Goal: Book appointment/travel/reservation

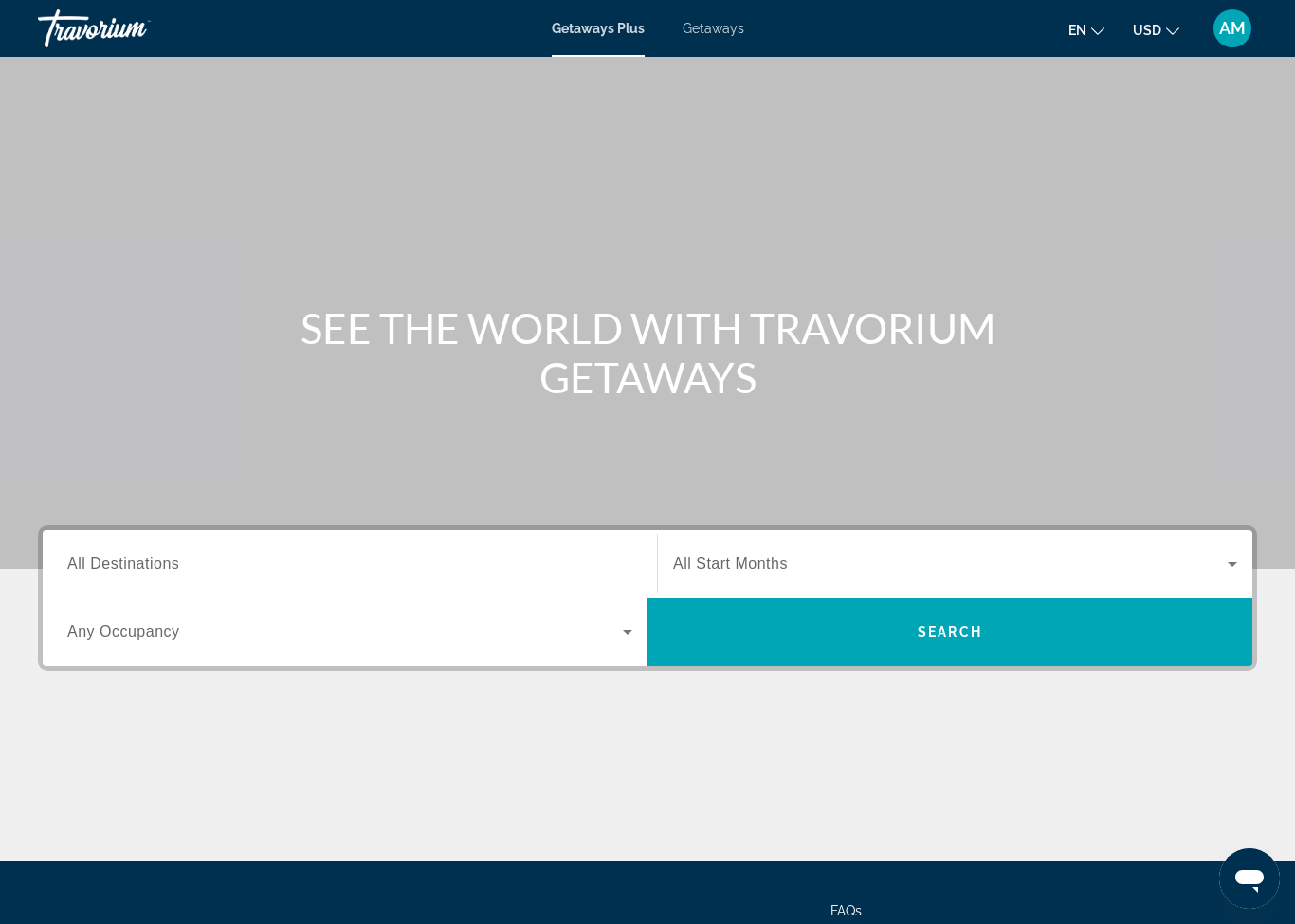
click at [603, 34] on span "Getaways Plus" at bounding box center [597, 29] width 93 height 15
click at [615, 31] on span "Getaways Plus" at bounding box center [597, 29] width 93 height 15
click at [728, 34] on span "Getaways" at bounding box center [713, 29] width 61 height 15
click at [612, 35] on span "Getaways Plus" at bounding box center [597, 29] width 92 height 15
click at [1230, 563] on icon "Search widget" at bounding box center [1233, 564] width 10 height 5
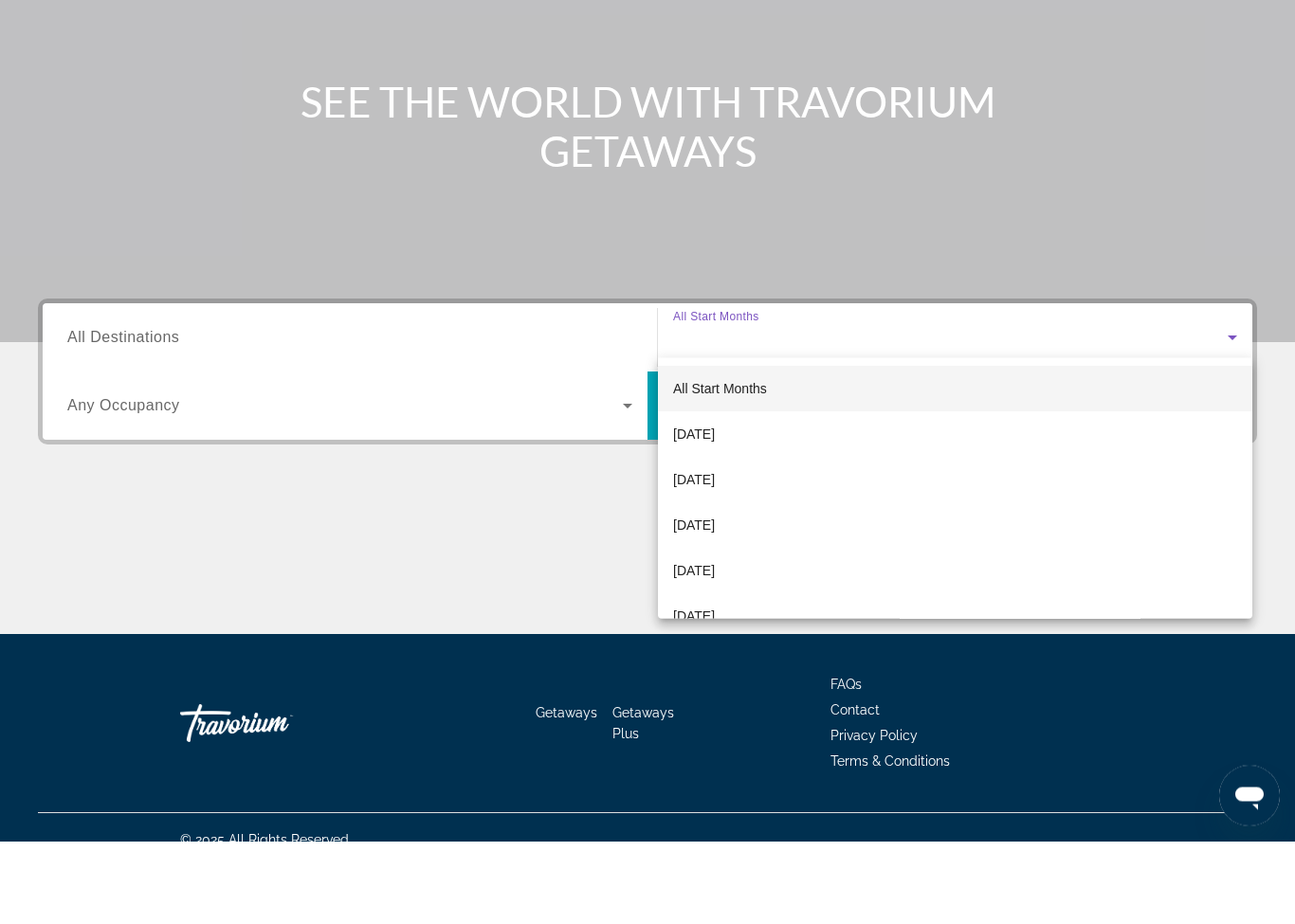
scroll to position [169, 0]
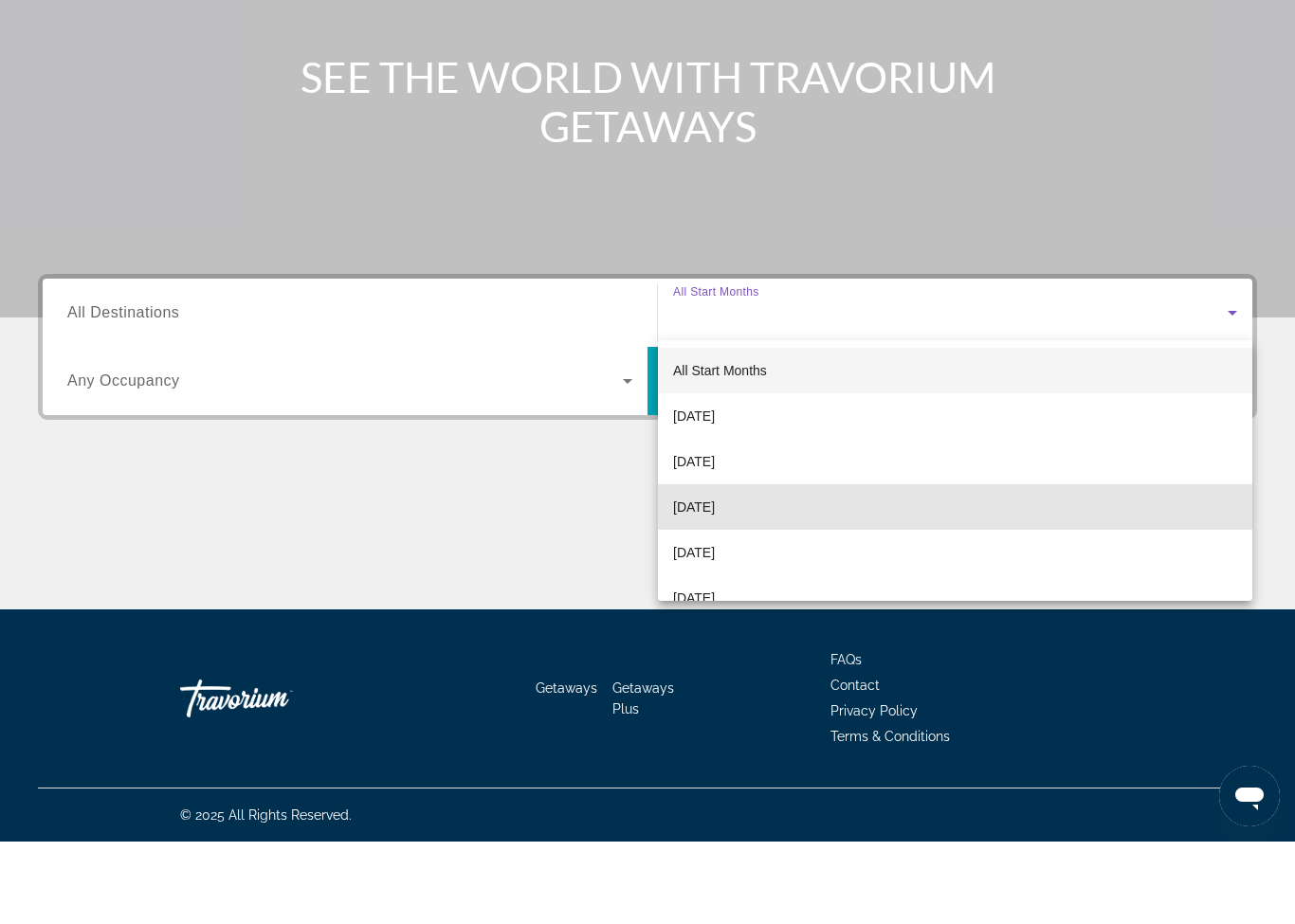
click at [715, 578] on span "[DATE]" at bounding box center [694, 590] width 42 height 23
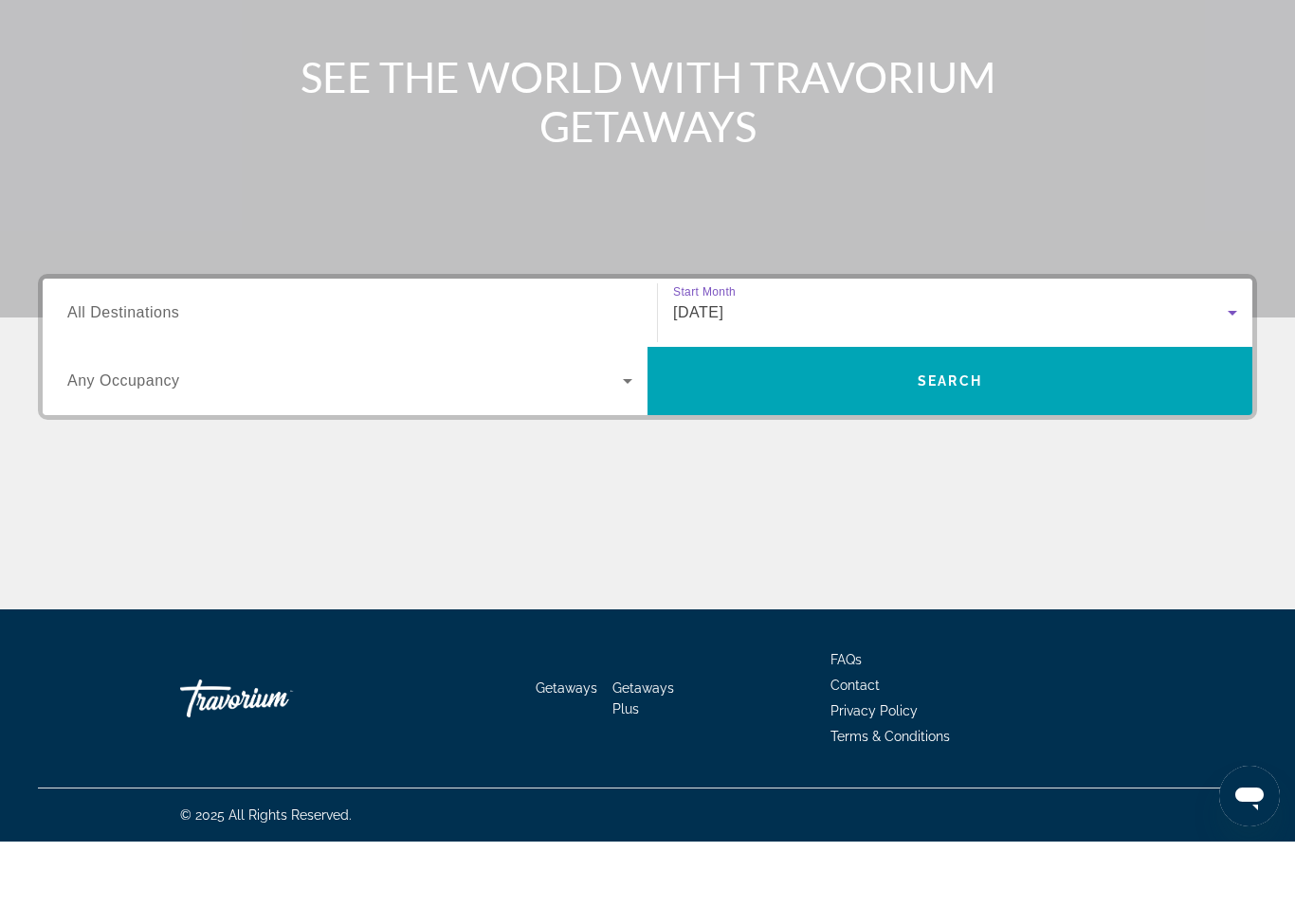
click at [1019, 441] on span "Search" at bounding box center [950, 463] width 605 height 46
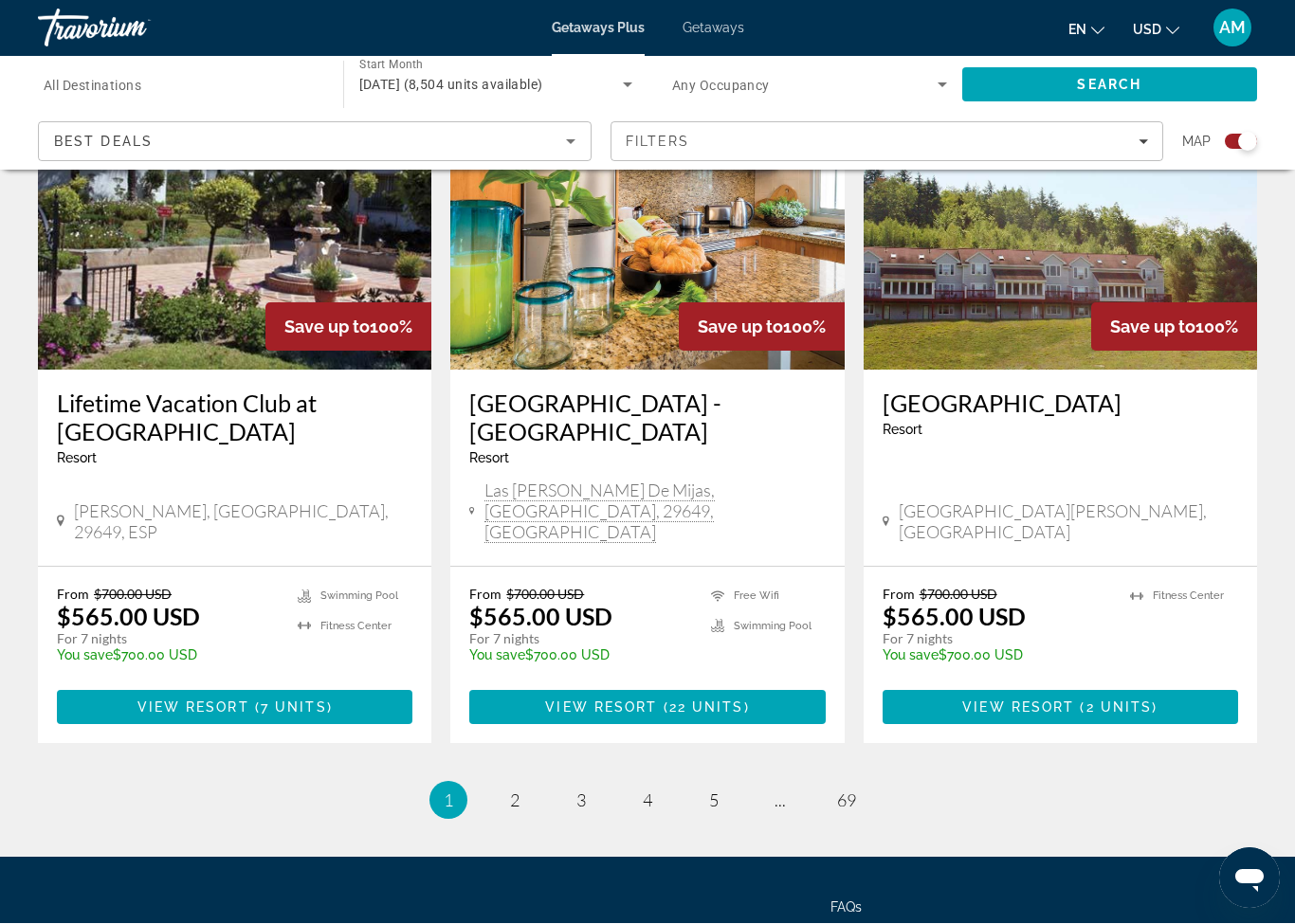
scroll to position [2811, 0]
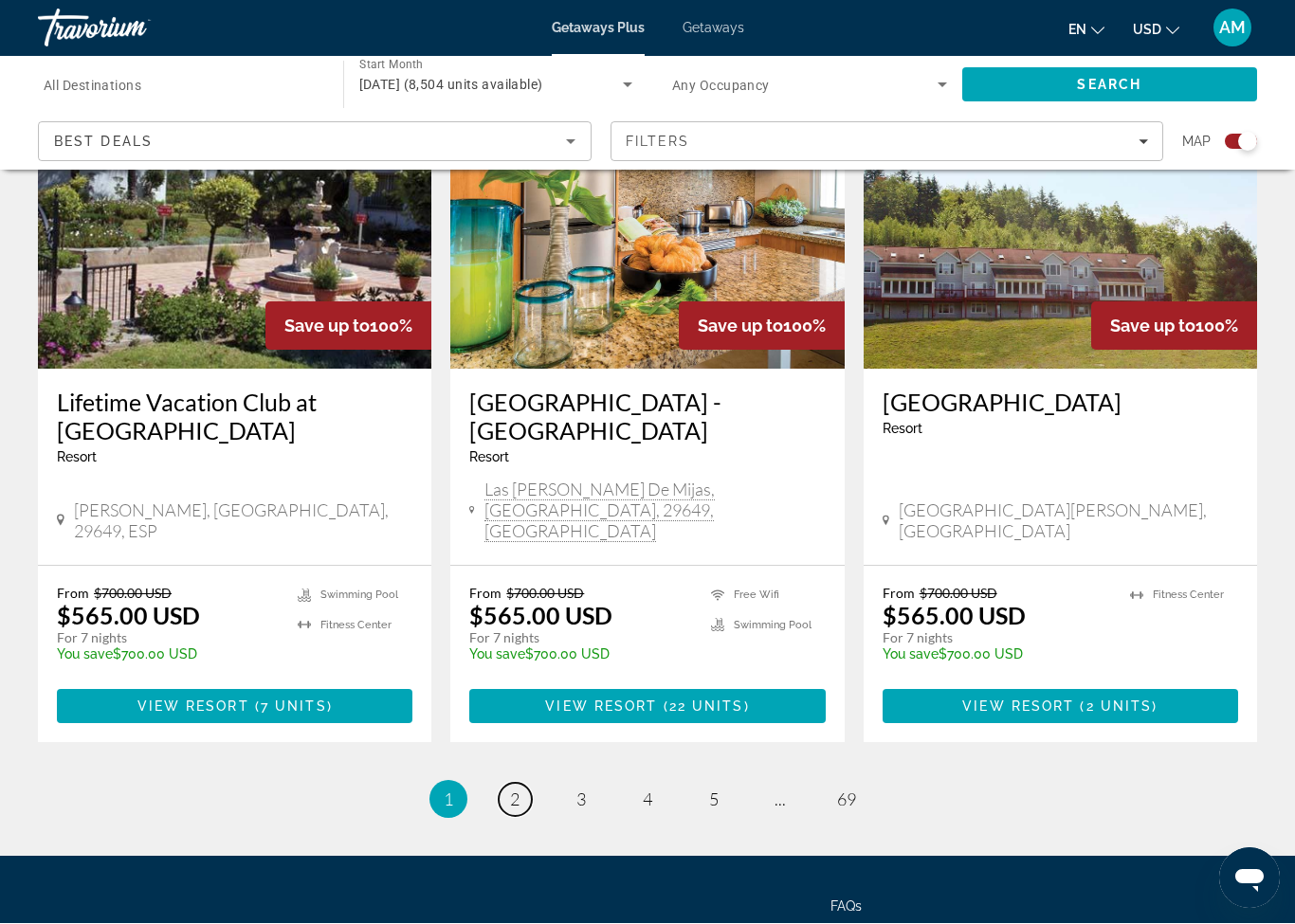
click at [514, 789] on span "2" at bounding box center [515, 800] width 10 height 21
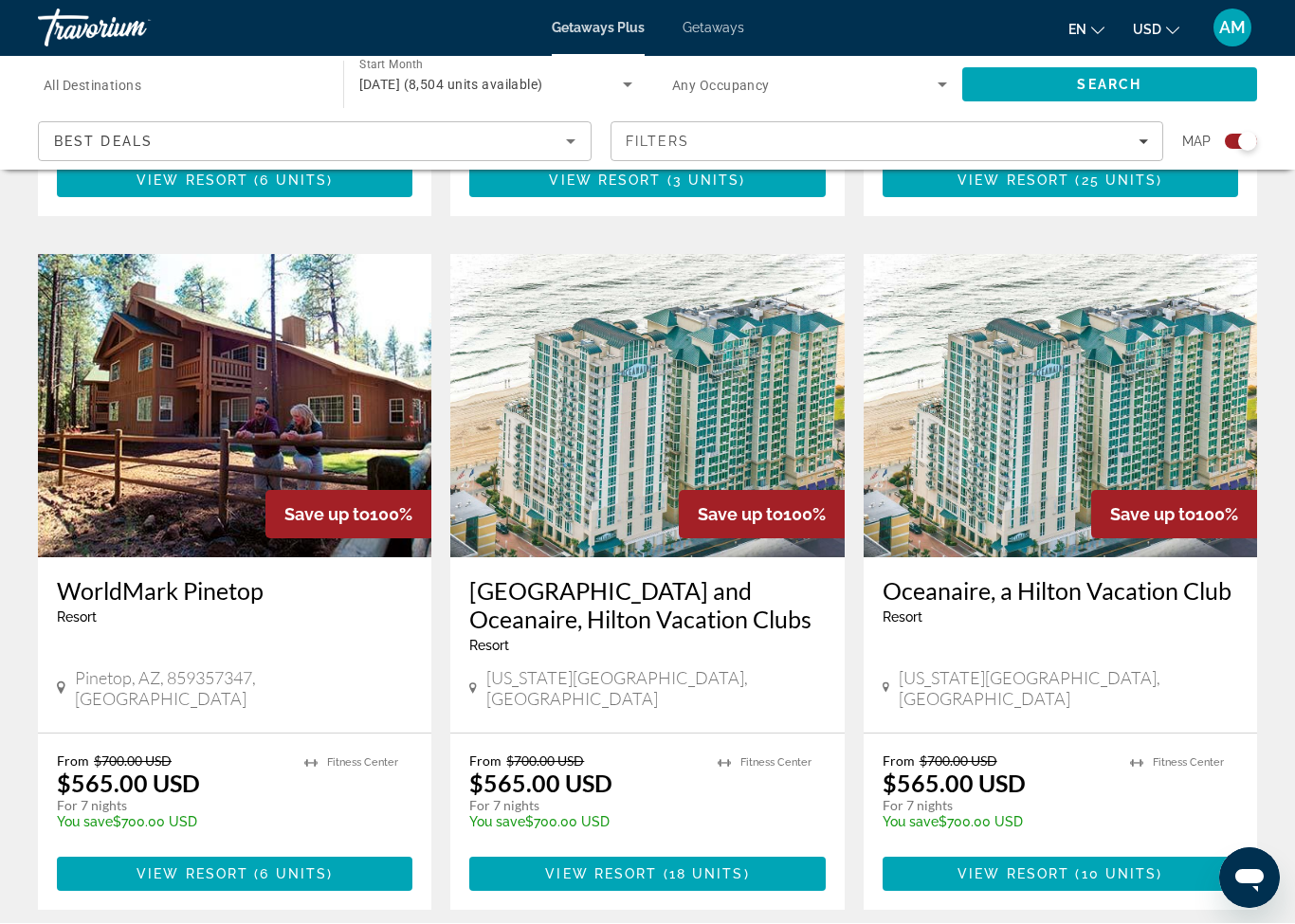
scroll to position [2666, 0]
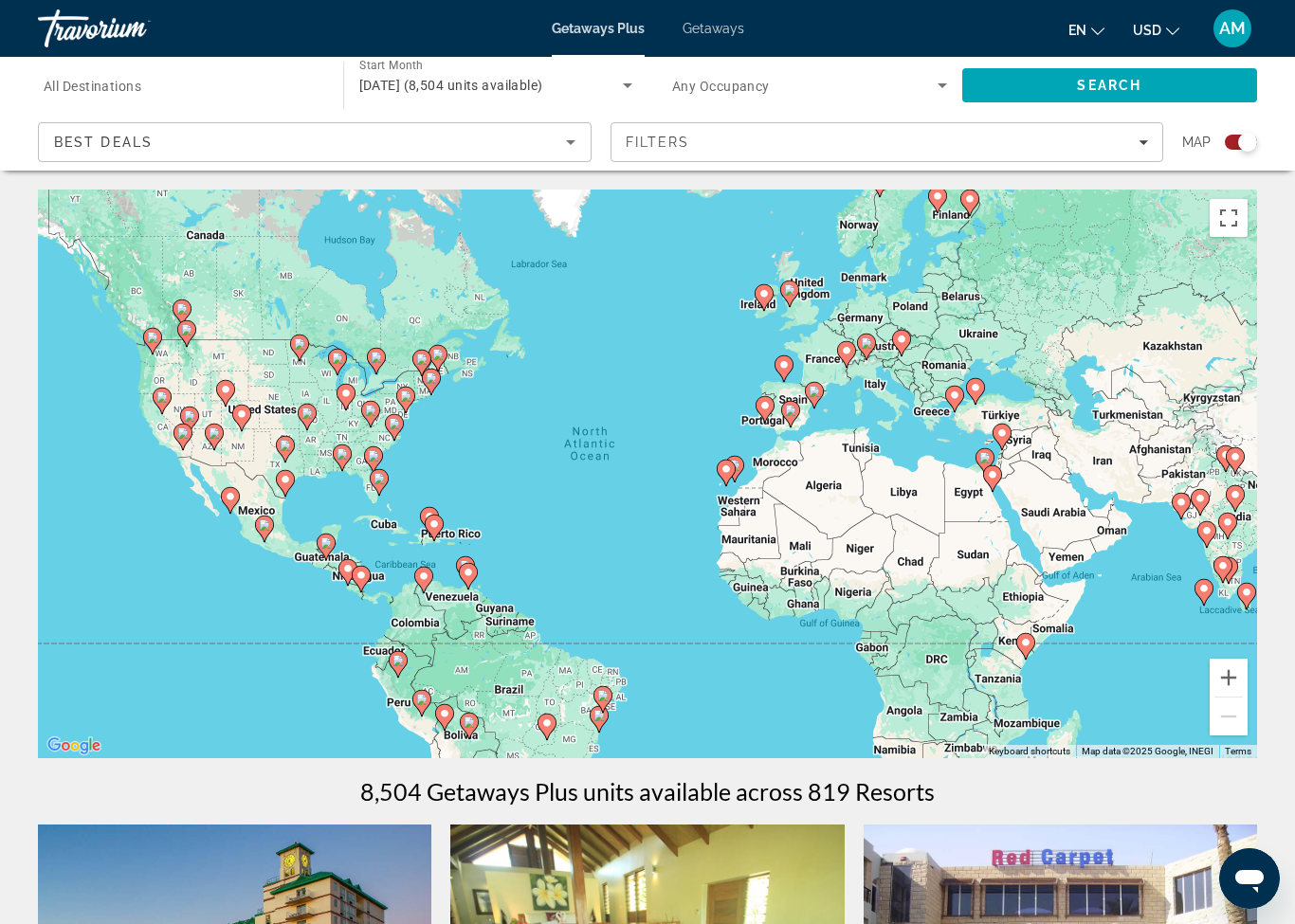
type input "**********"
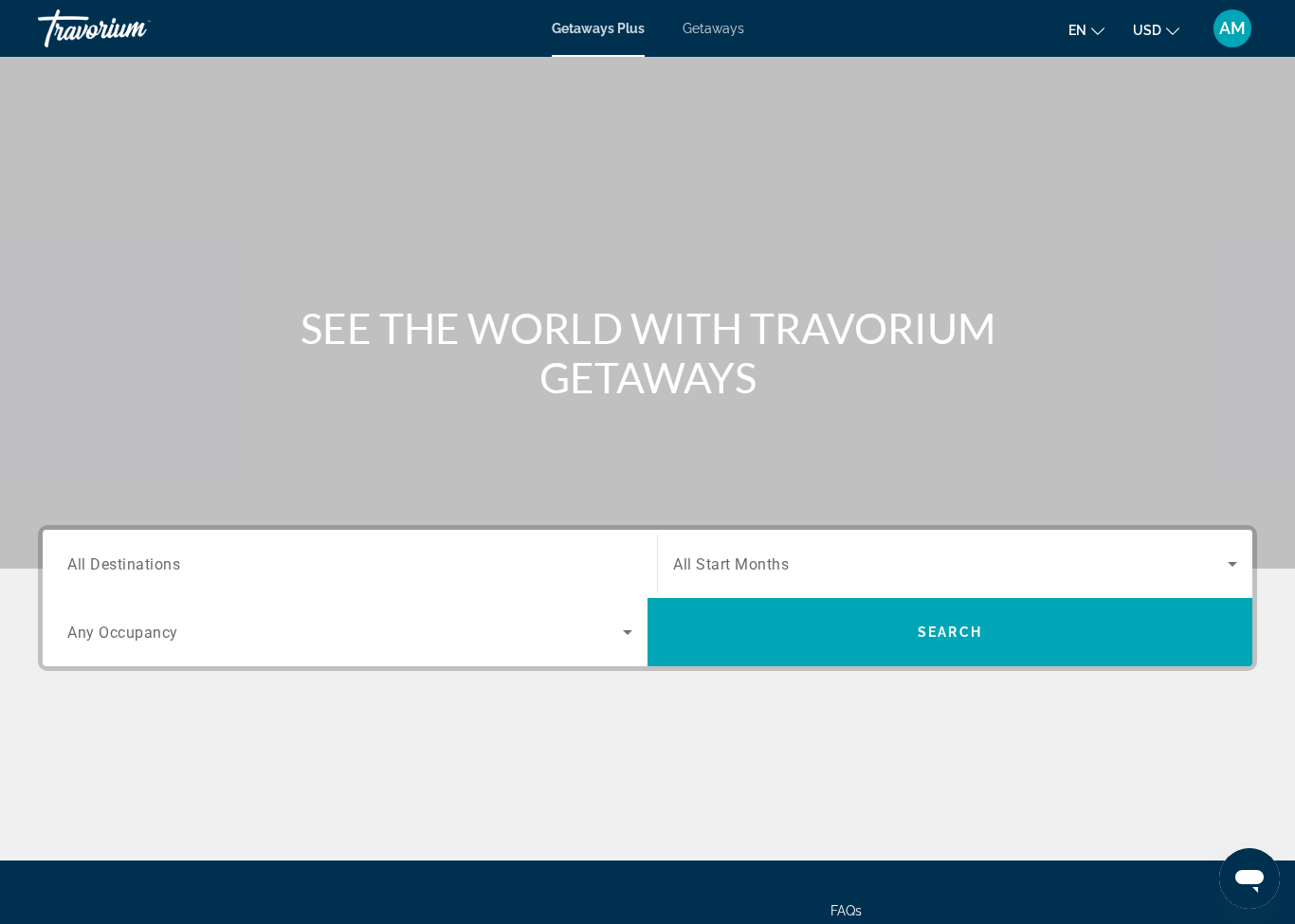
click at [703, 35] on span "Getaways" at bounding box center [713, 29] width 61 height 15
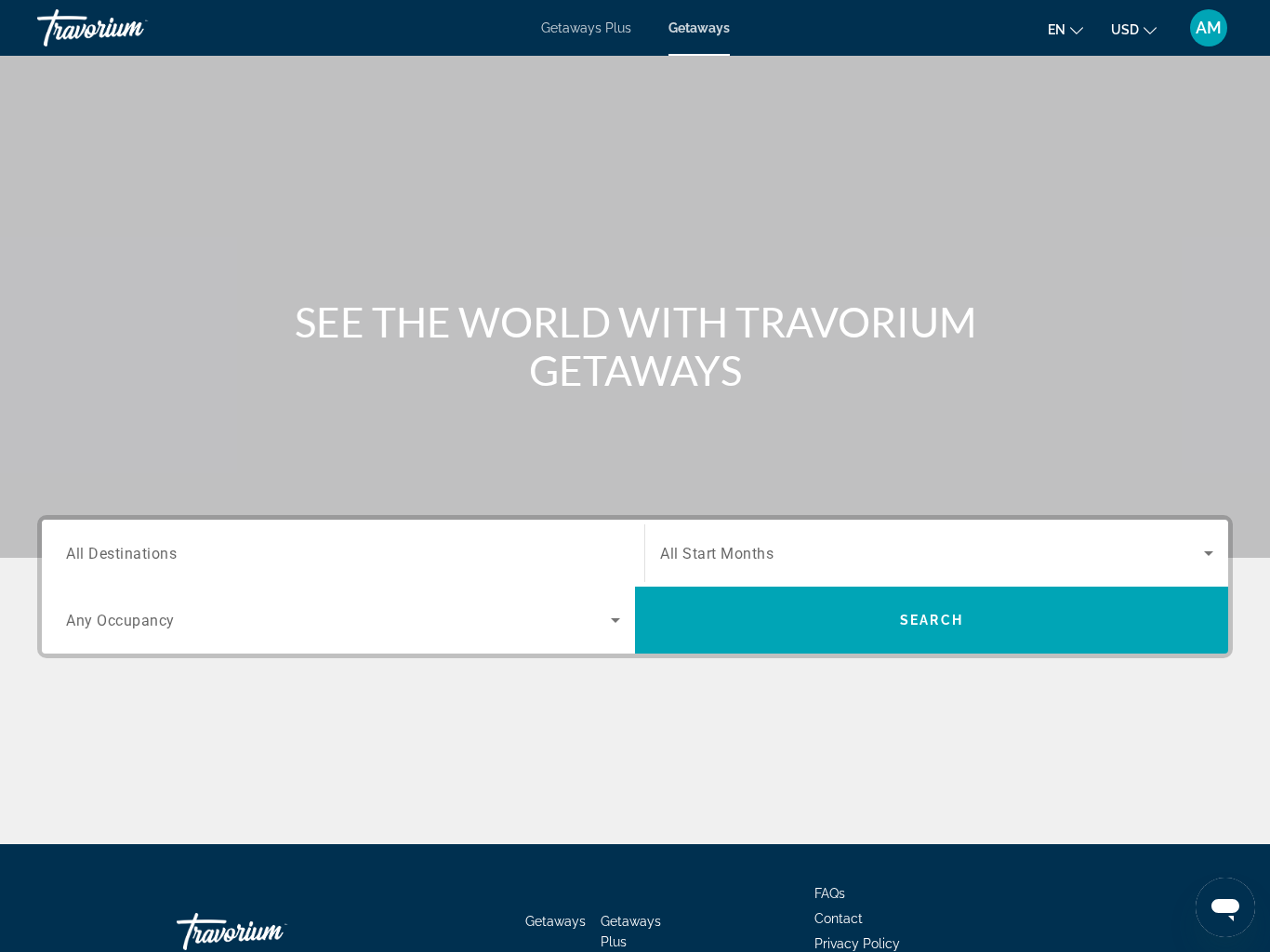
click at [581, 35] on span "Getaways Plus" at bounding box center [586, 28] width 90 height 15
click at [880, 557] on span "Search widget" at bounding box center [932, 553] width 544 height 22
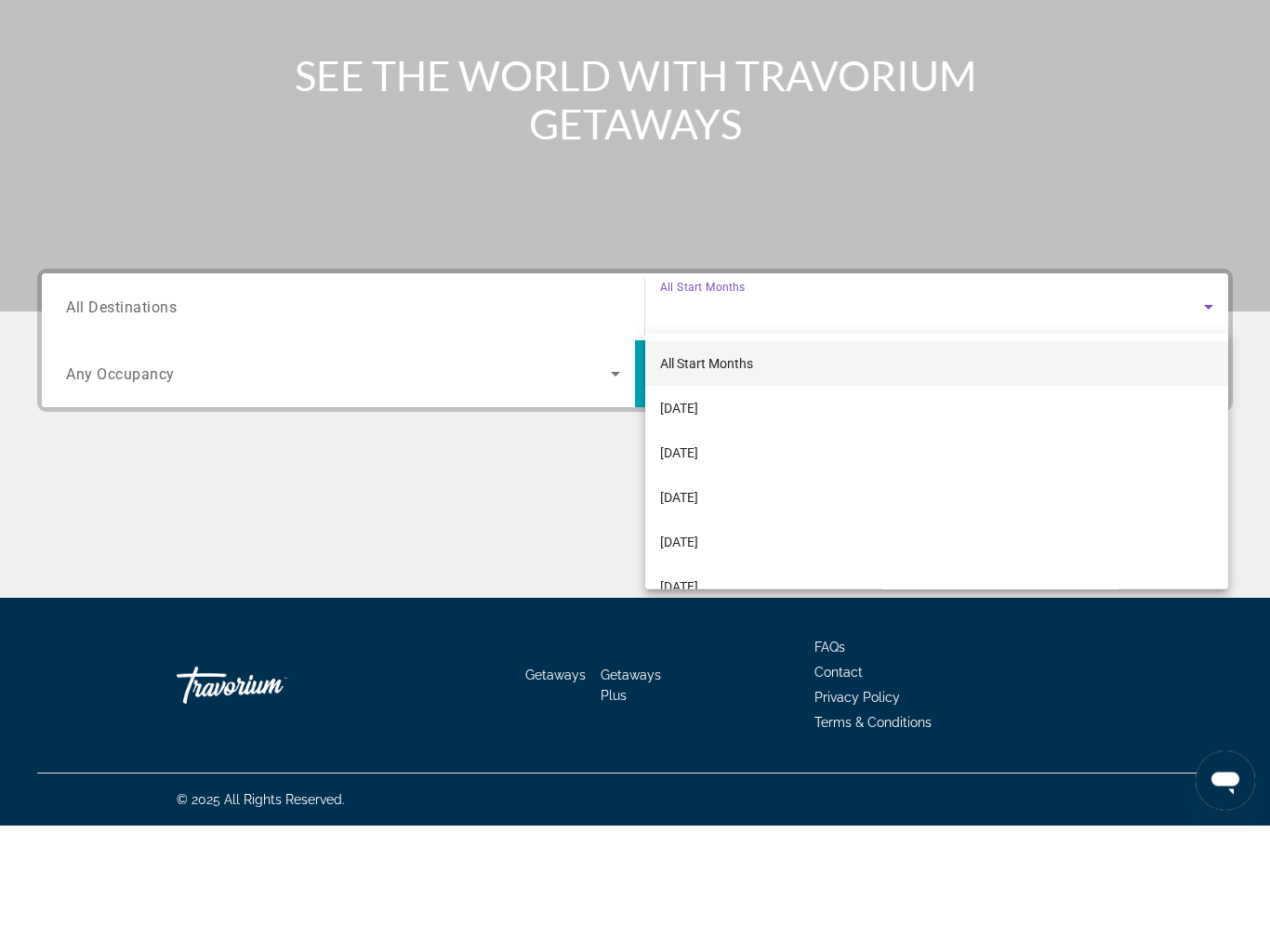
scroll to position [120, 0]
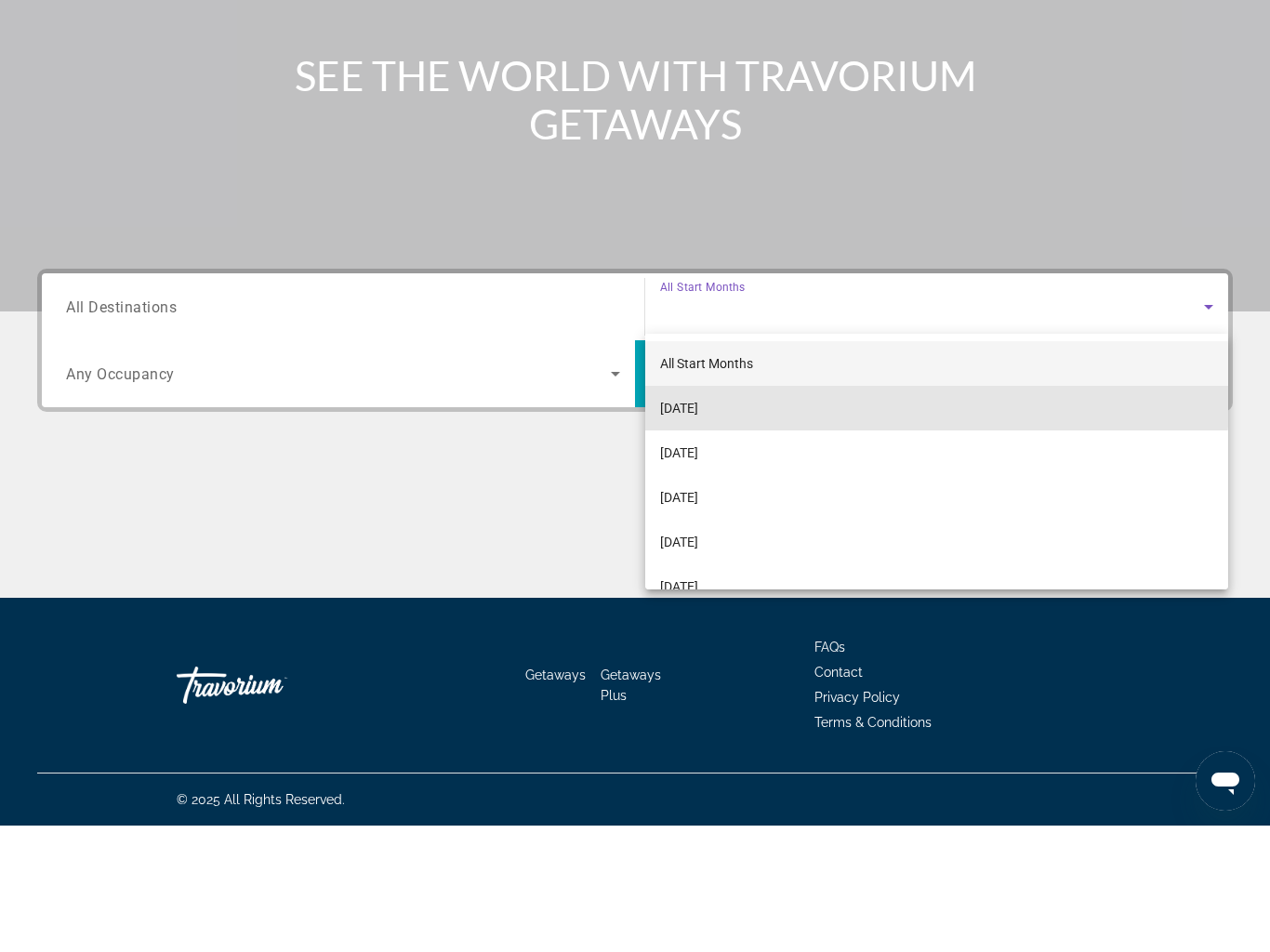
click at [748, 513] on mat-option "[DATE]" at bounding box center [936, 535] width 583 height 45
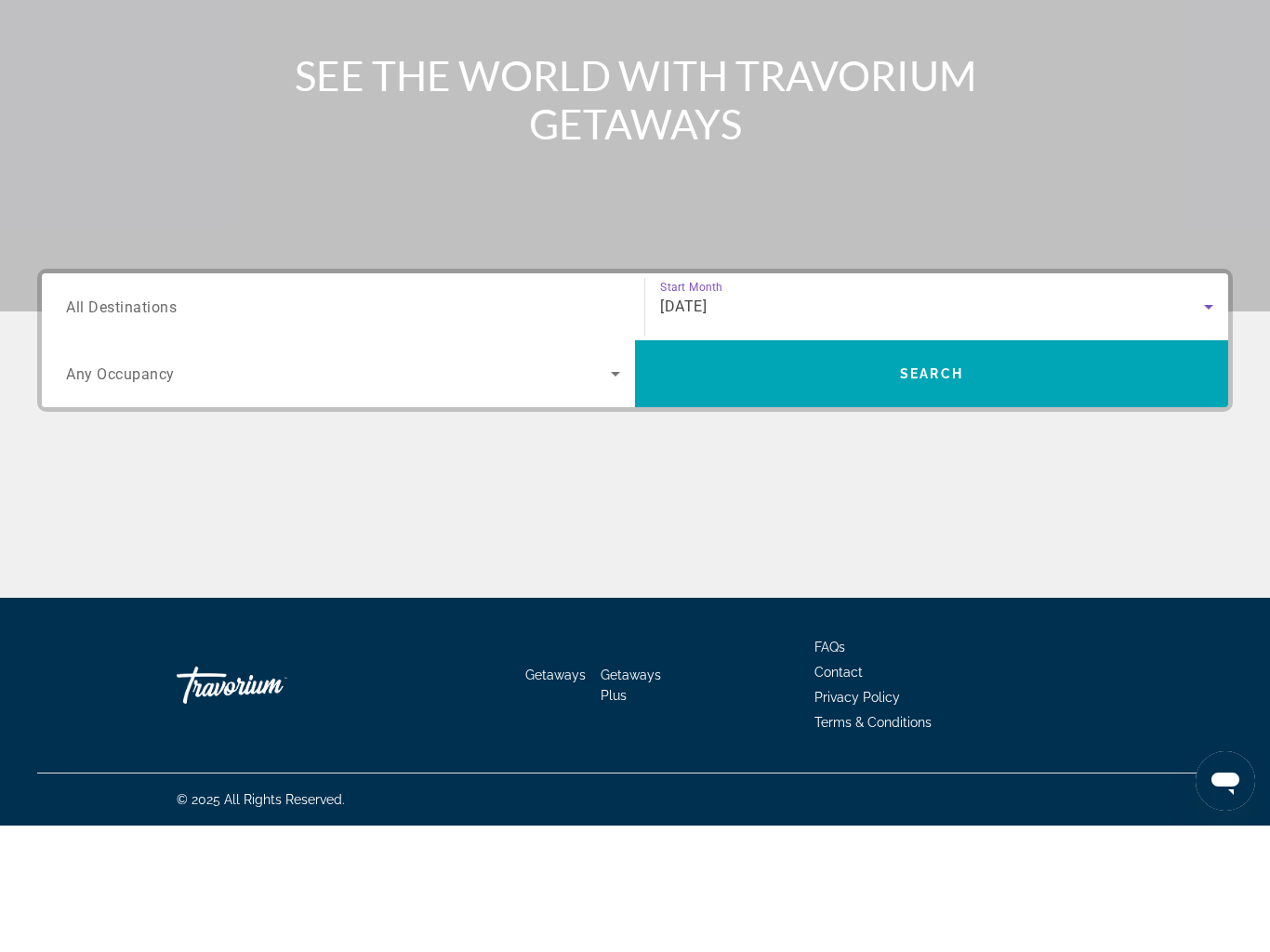
click at [959, 493] on span "Search" at bounding box center [931, 500] width 63 height 15
